Goal: Transaction & Acquisition: Purchase product/service

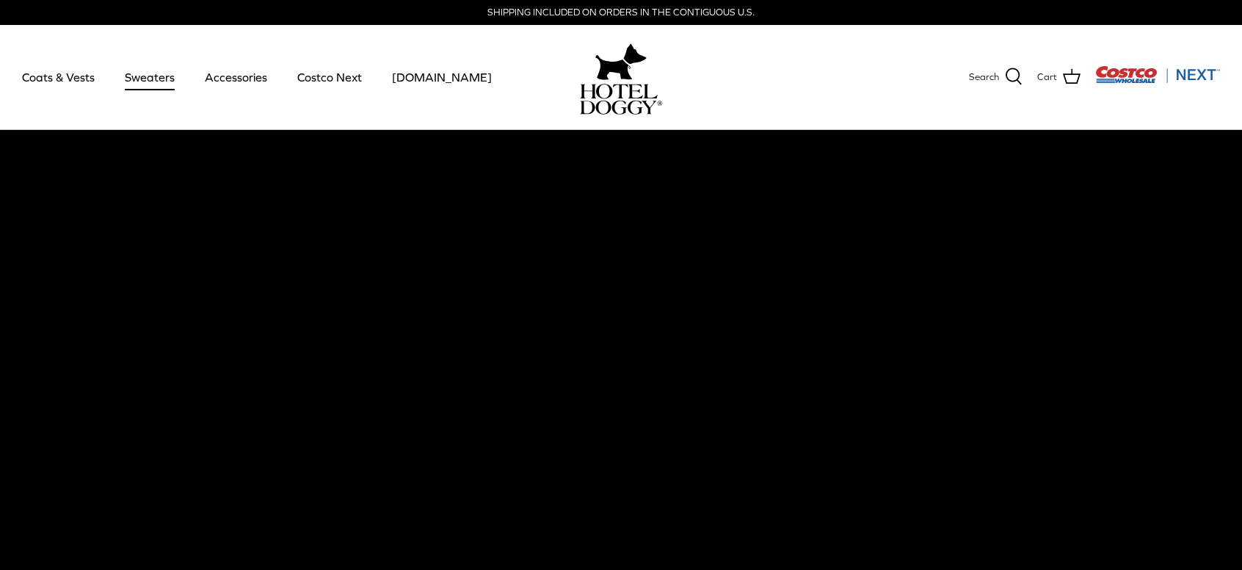
click at [147, 79] on link "Sweaters" at bounding box center [150, 77] width 76 height 50
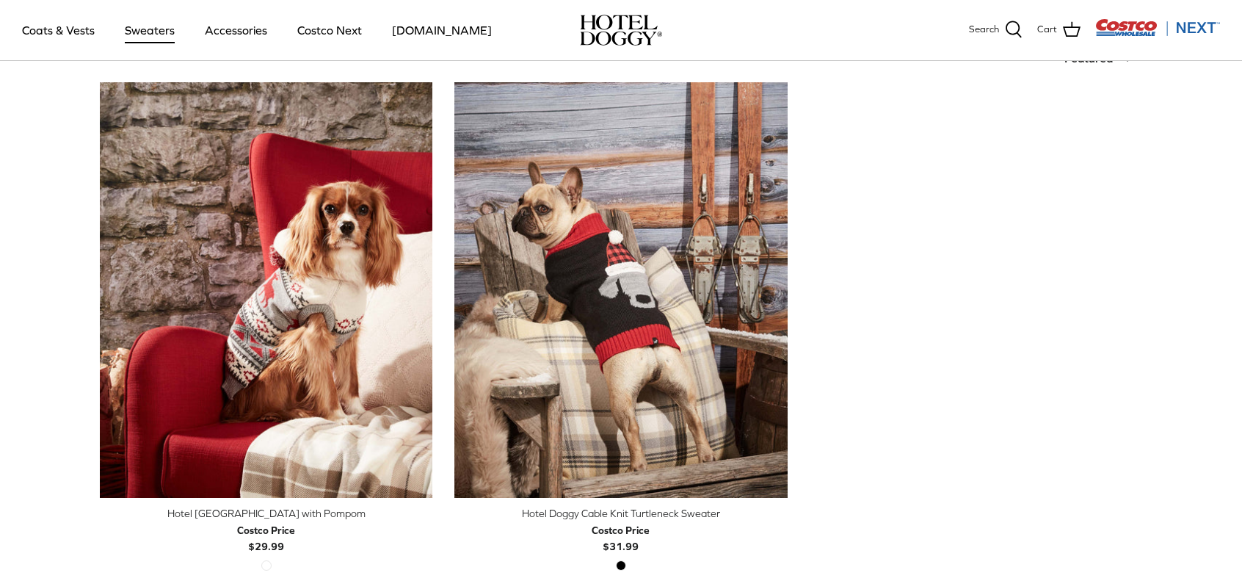
scroll to position [367, 0]
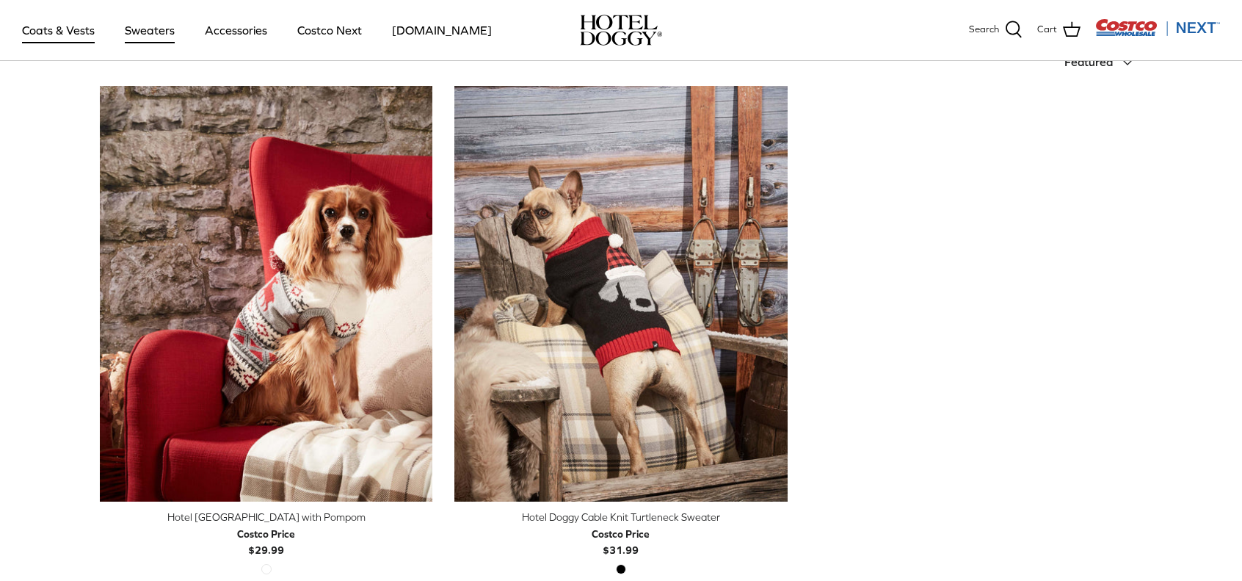
click at [78, 30] on link "Coats & Vests" at bounding box center [58, 30] width 99 height 50
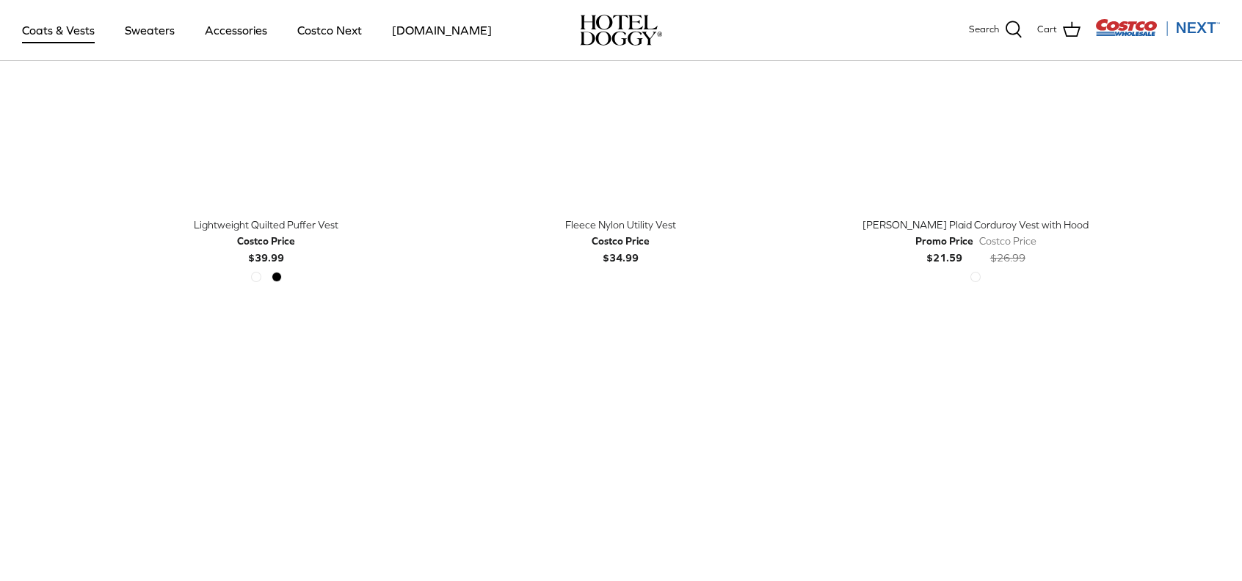
scroll to position [2130, 0]
